Goal: Task Accomplishment & Management: Manage account settings

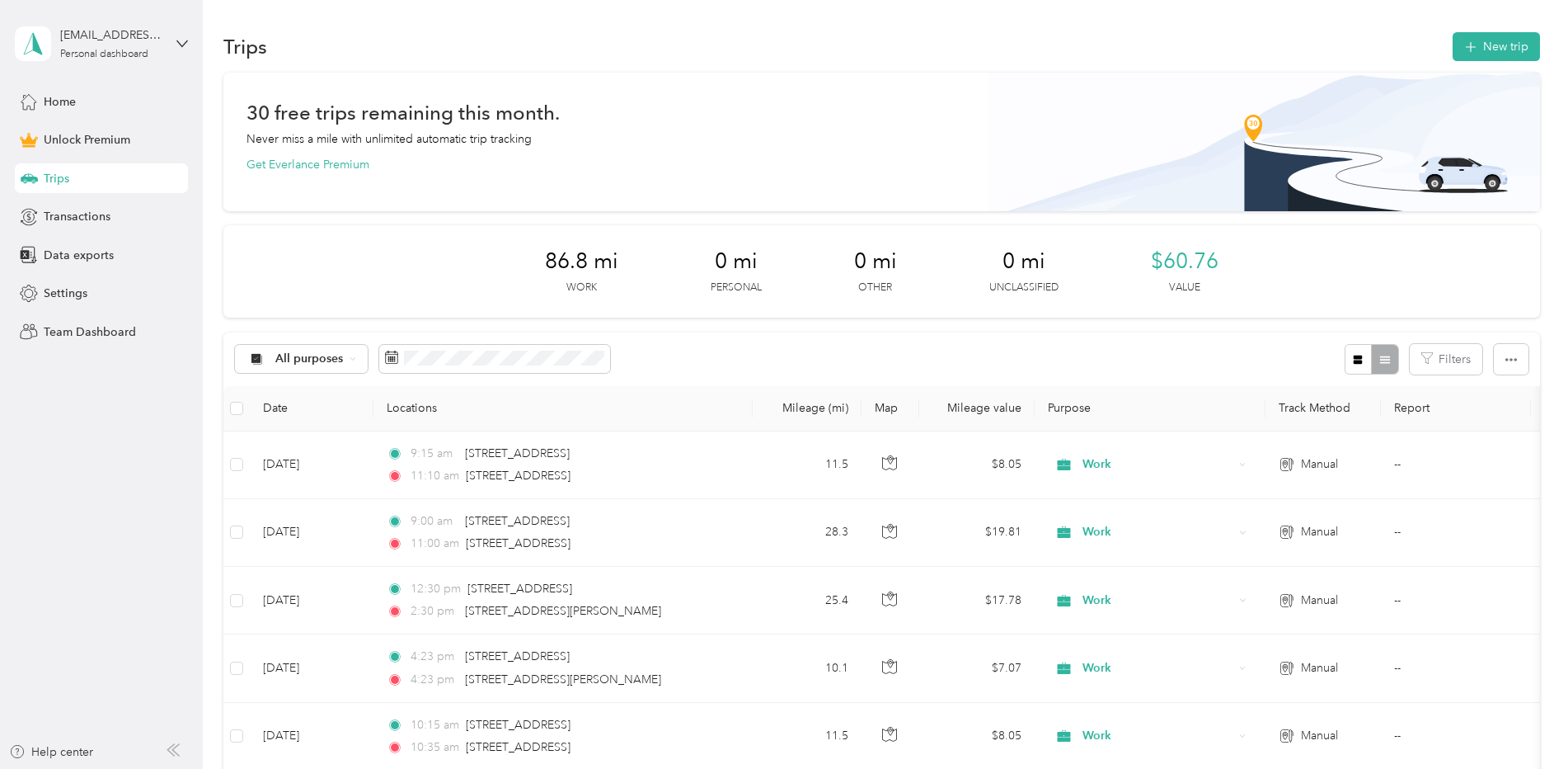
click at [712, 388] on th "Locations" at bounding box center [563, 408] width 379 height 45
click at [92, 180] on div "Trips" at bounding box center [101, 178] width 173 height 29
